Goal: Go to known website: Access a specific website the user already knows

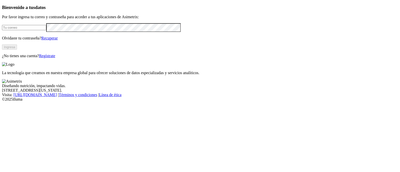
type input "[PERSON_NAME][EMAIL_ADDRESS][PERSON_NAME][DOMAIN_NAME]"
click at [17, 50] on button "Ingresa" at bounding box center [9, 47] width 15 height 5
